Goal: Task Accomplishment & Management: Manage account settings

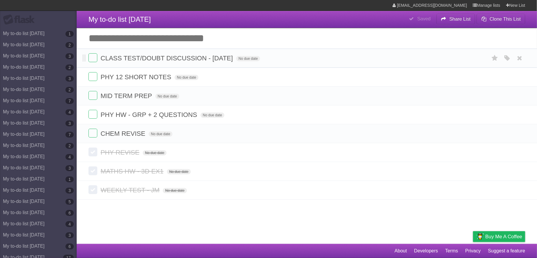
click at [141, 50] on li "CLASS TEST/DOUBT DISCUSSION - [DATE] No due date White Red Blue Green Purple Or…" at bounding box center [307, 58] width 461 height 19
click at [141, 47] on input "Add another task" at bounding box center [307, 38] width 461 height 21
click at [142, 43] on input "Add another task" at bounding box center [307, 38] width 461 height 21
click at [123, 133] on span "CHEM REVISE" at bounding box center [124, 133] width 46 height 7
type input "**********"
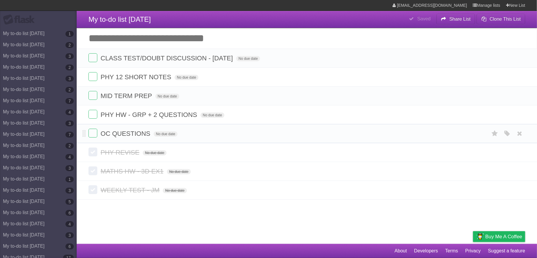
click at [98, 136] on form "OC QUESTIONS No due date White Red Blue Green Purple Orange" at bounding box center [307, 134] width 437 height 10
click at [92, 137] on label at bounding box center [93, 133] width 9 height 9
click at [94, 95] on label at bounding box center [93, 95] width 9 height 9
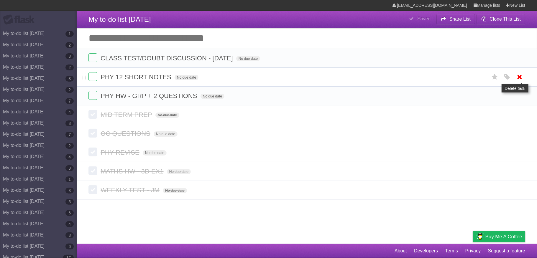
click at [520, 80] on icon at bounding box center [520, 77] width 8 height 10
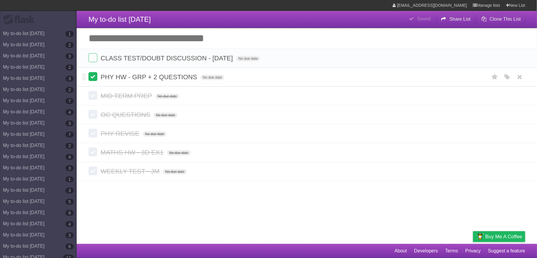
click at [90, 76] on label at bounding box center [93, 76] width 9 height 9
